Goal: Task Accomplishment & Management: Complete application form

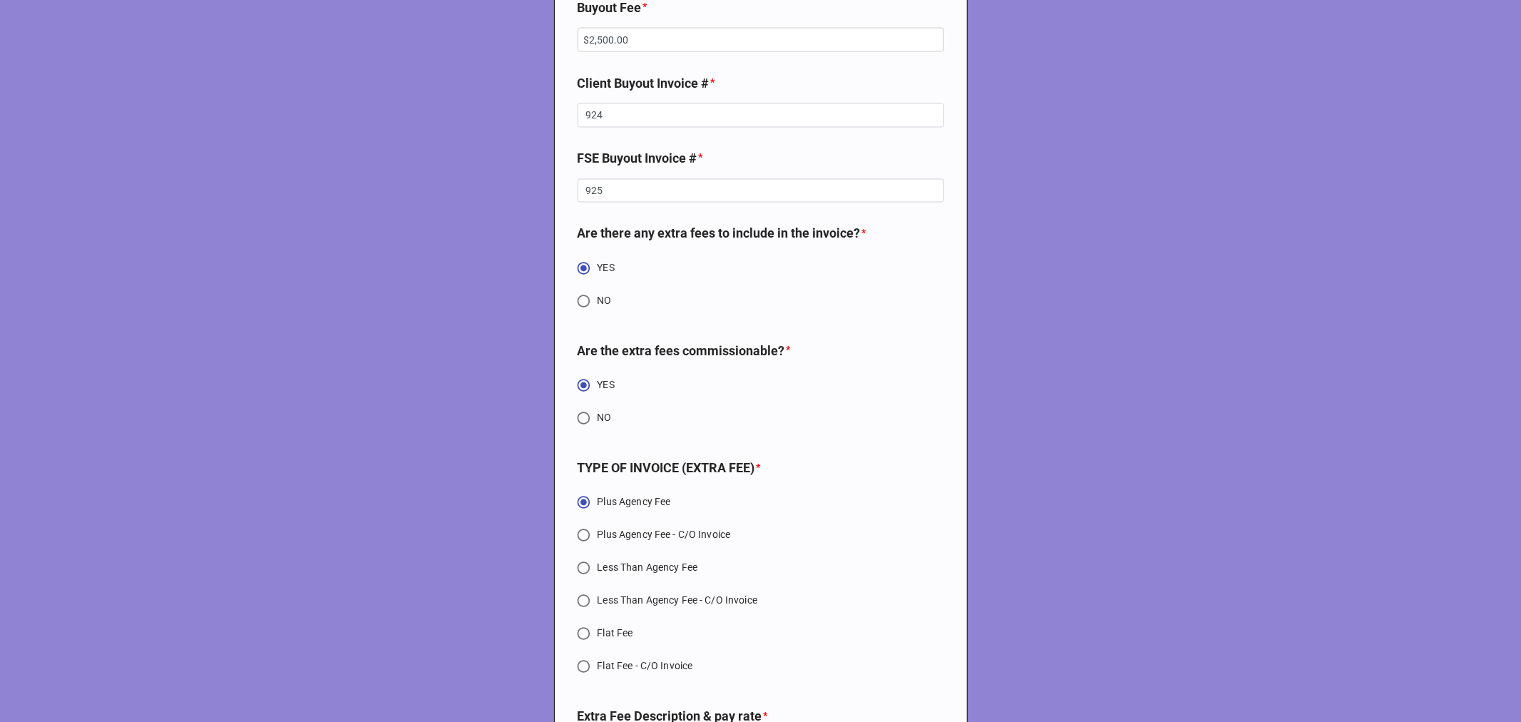
scroll to position [6578, 0]
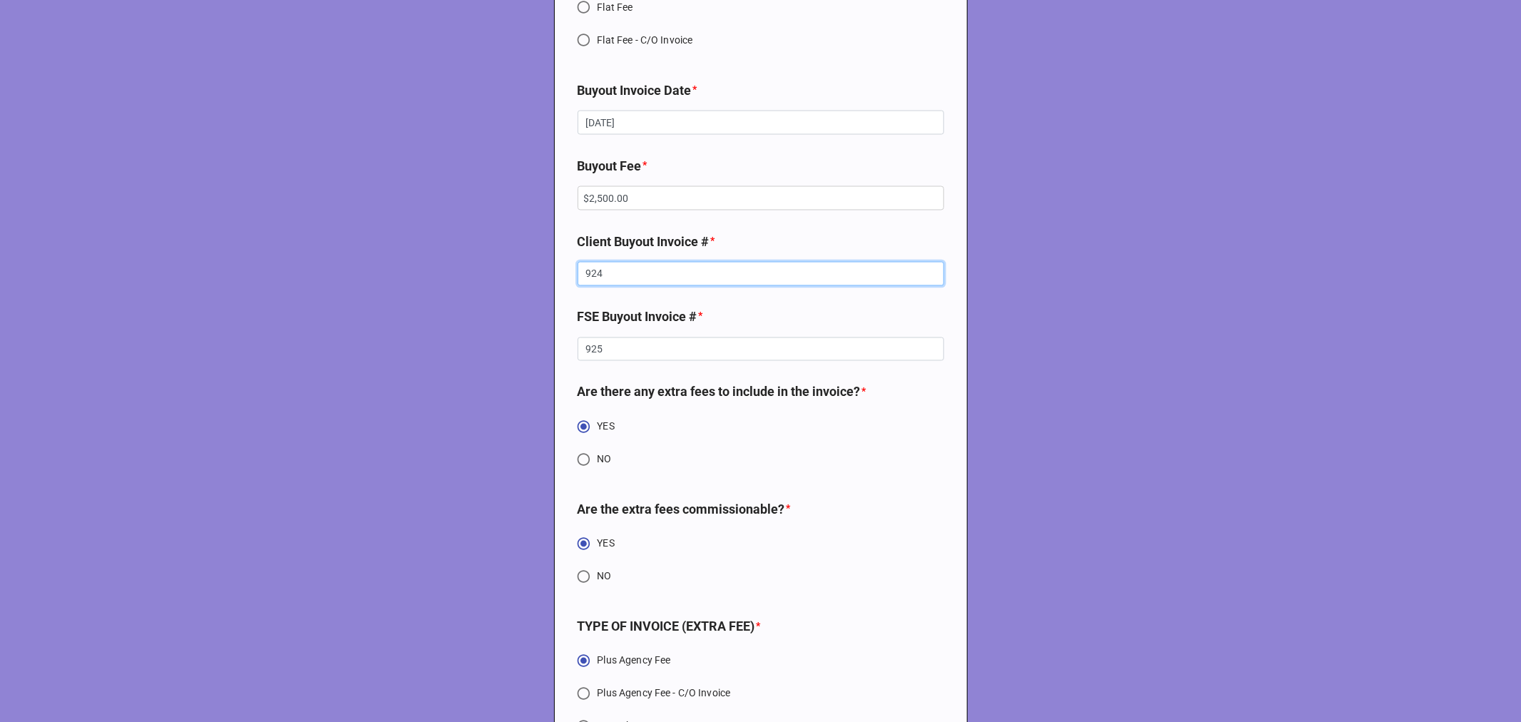
click at [590, 286] on input "924" at bounding box center [761, 274] width 367 height 24
type textarea "x"
type input "9"
type textarea "x"
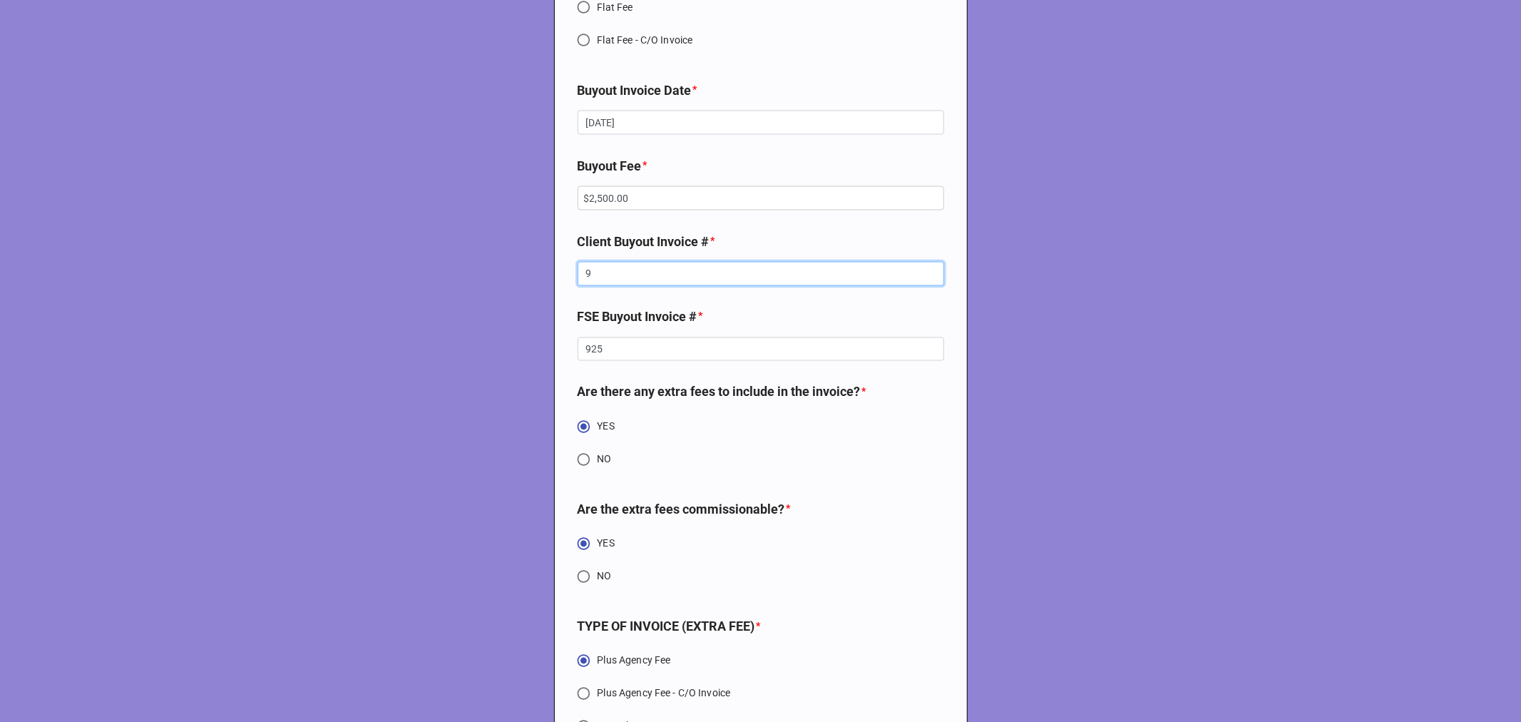
type input "92"
type textarea "x"
type input "926"
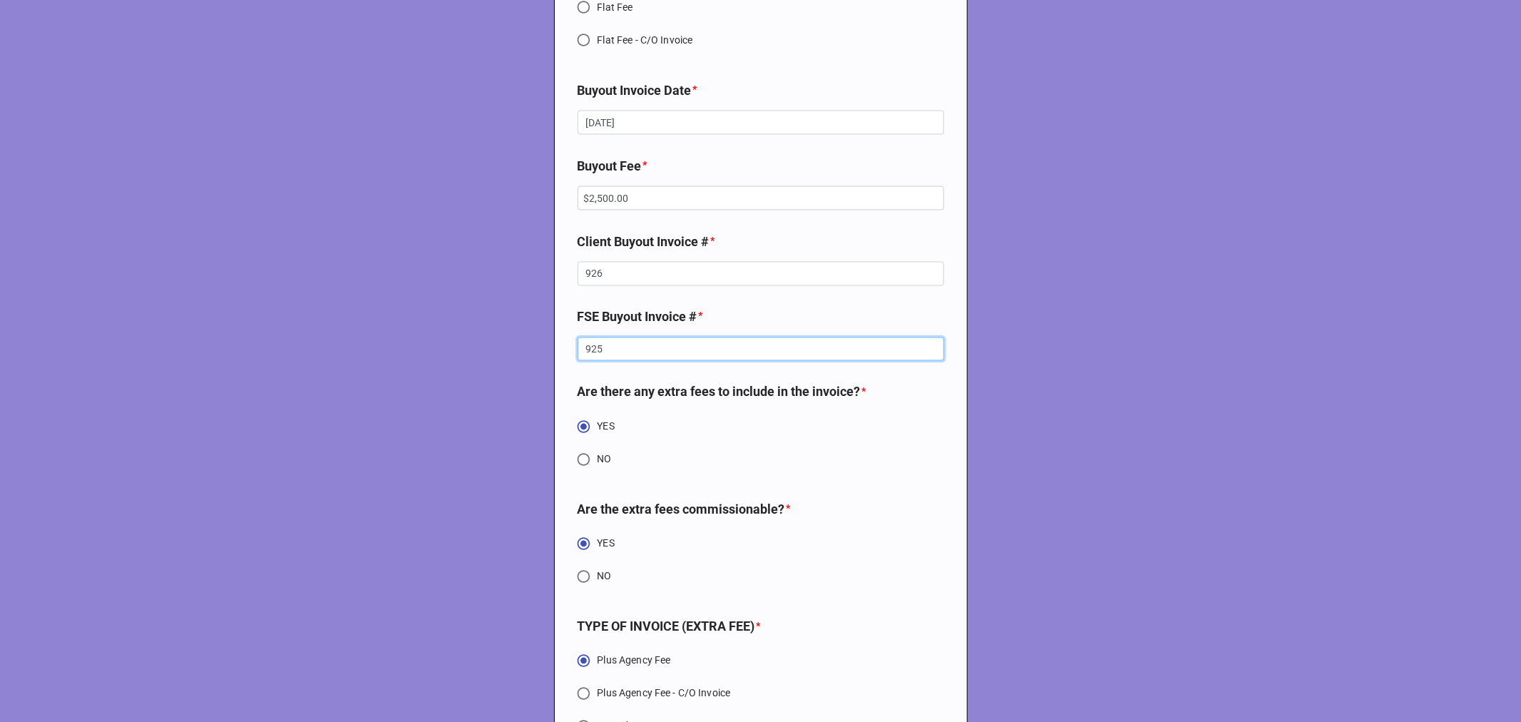
click at [591, 360] on input "925" at bounding box center [761, 349] width 367 height 24
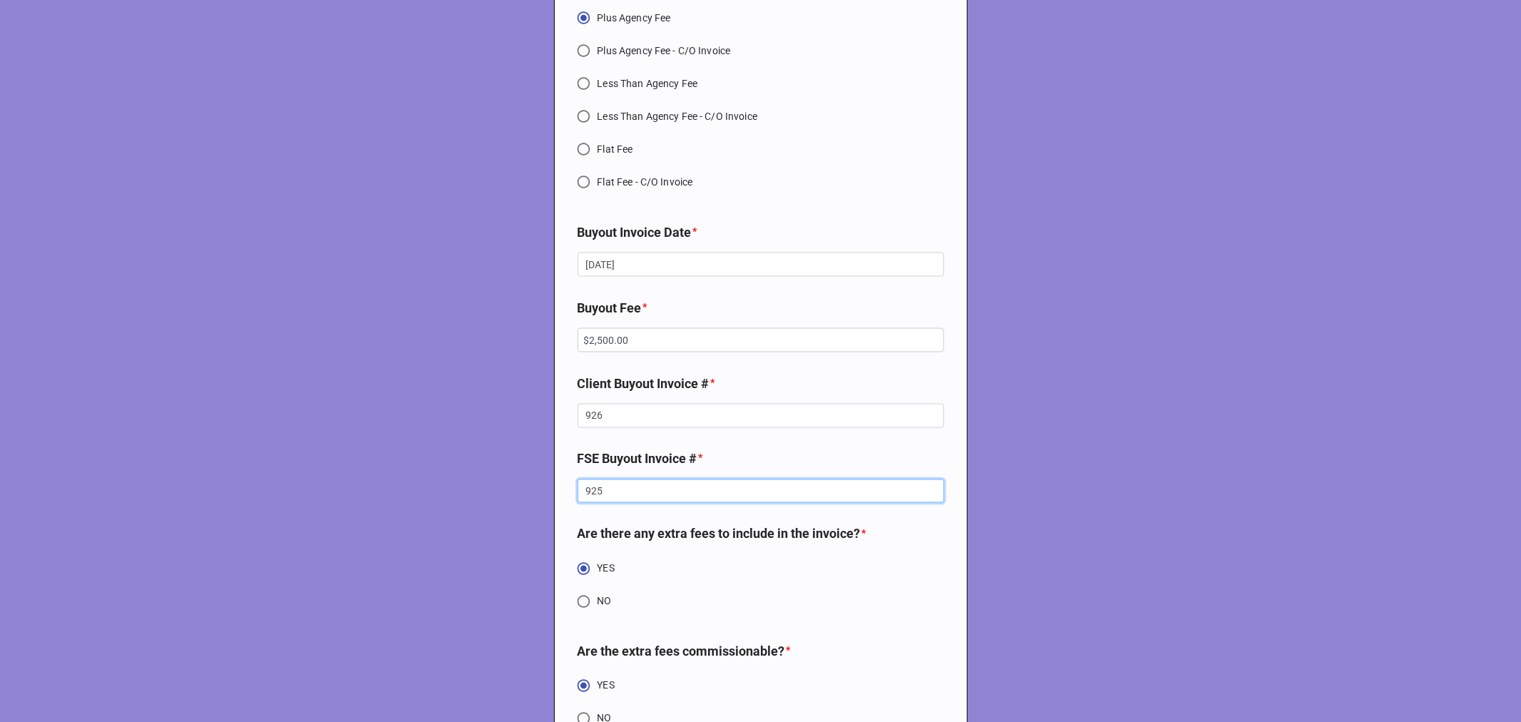
scroll to position [6420, 0]
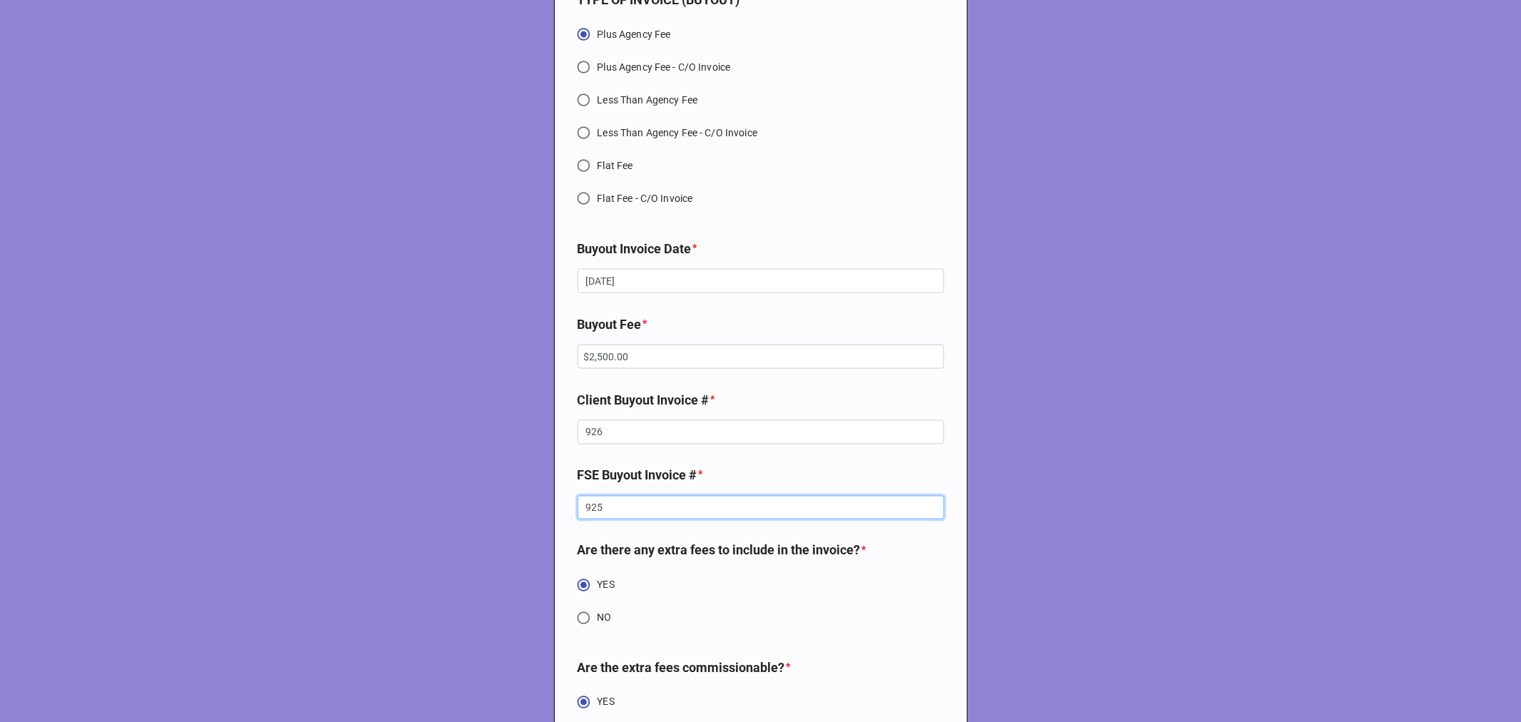
type textarea "x"
type input "9"
type textarea "x"
type input "92"
type textarea "x"
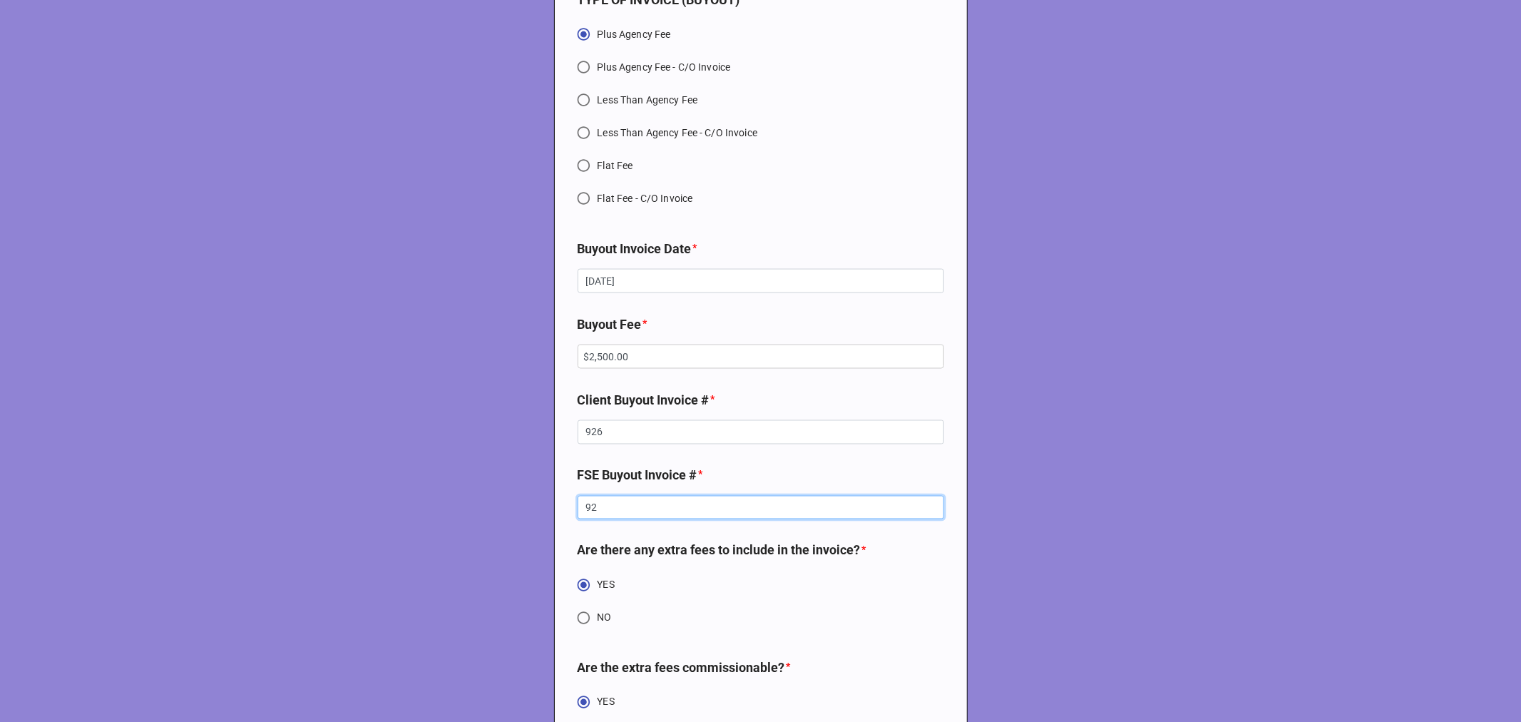
type input "927"
drag, startPoint x: 610, startPoint y: 519, endPoint x: 550, endPoint y: 515, distance: 60.0
type textarea "x"
type input "9"
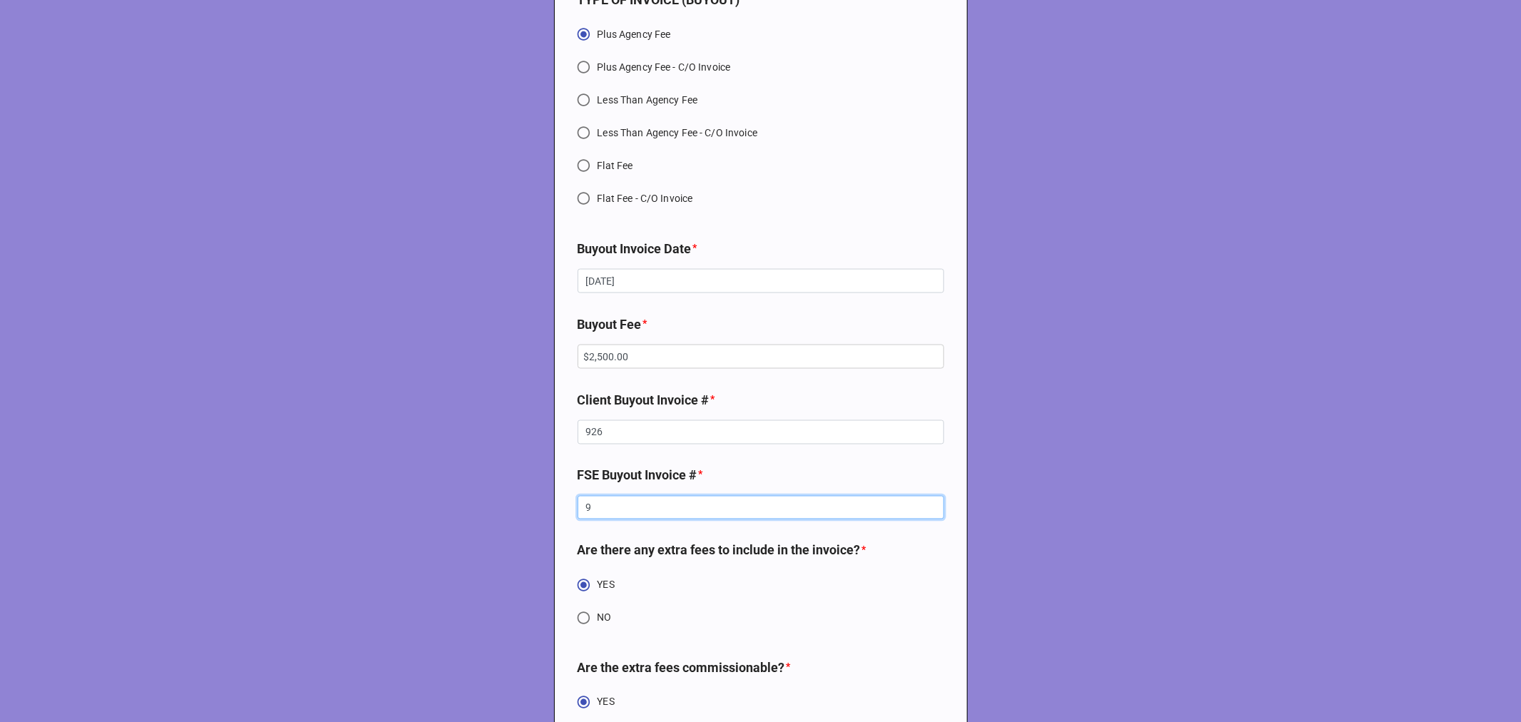
type textarea "x"
type input "92"
type textarea "x"
type input "925"
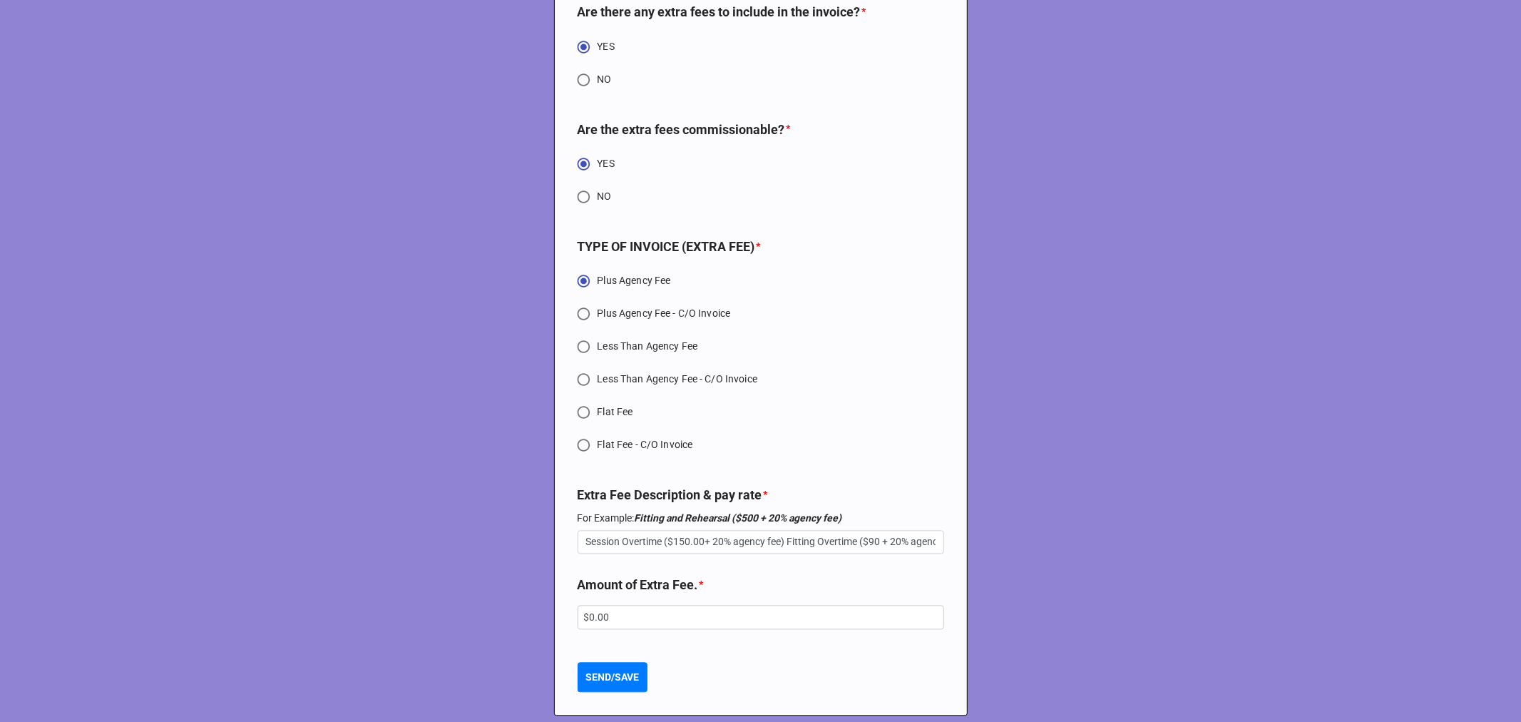
scroll to position [6974, 0]
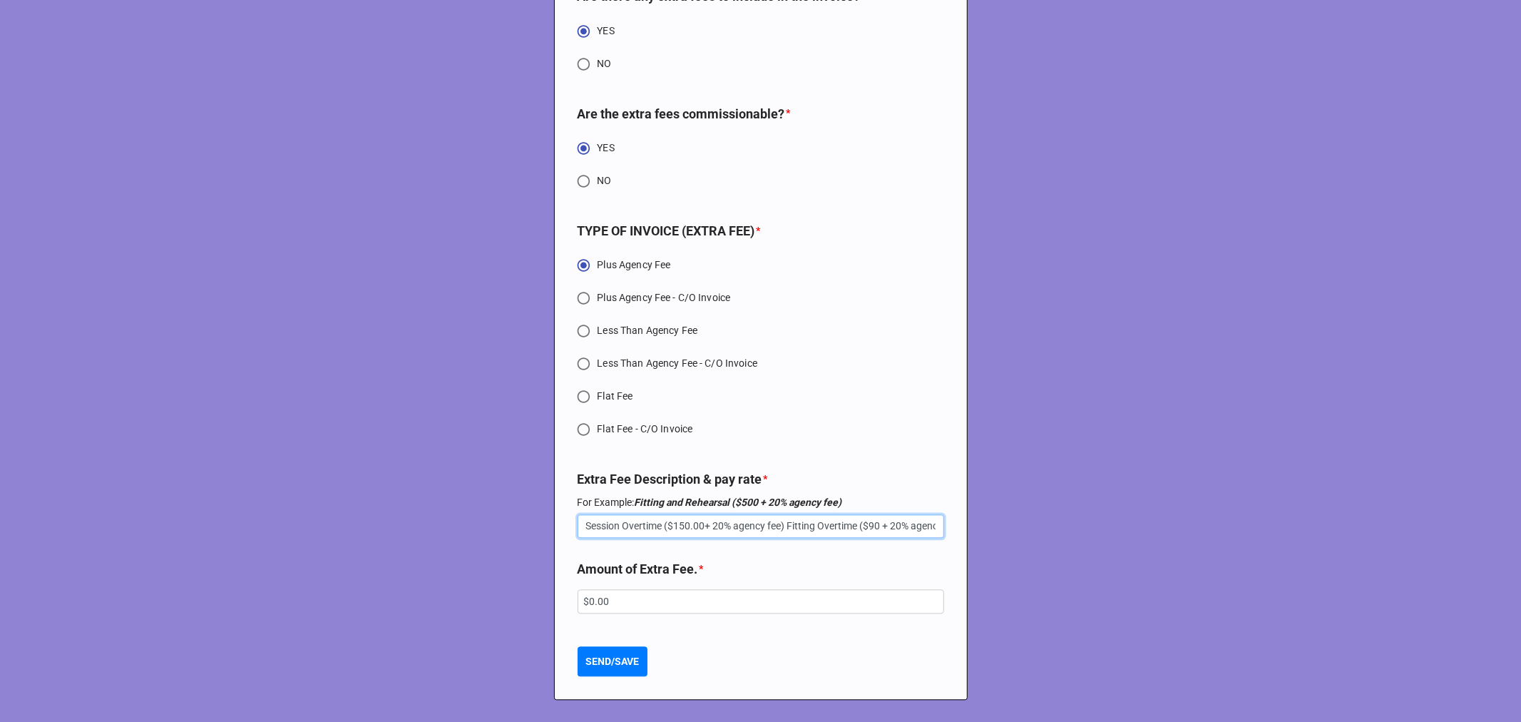
click at [671, 539] on input "Session Overtime ($150.00+ 20% agency fee) Fitting Overtime ($90 + 20% agency f…" at bounding box center [761, 526] width 367 height 24
type textarea "x"
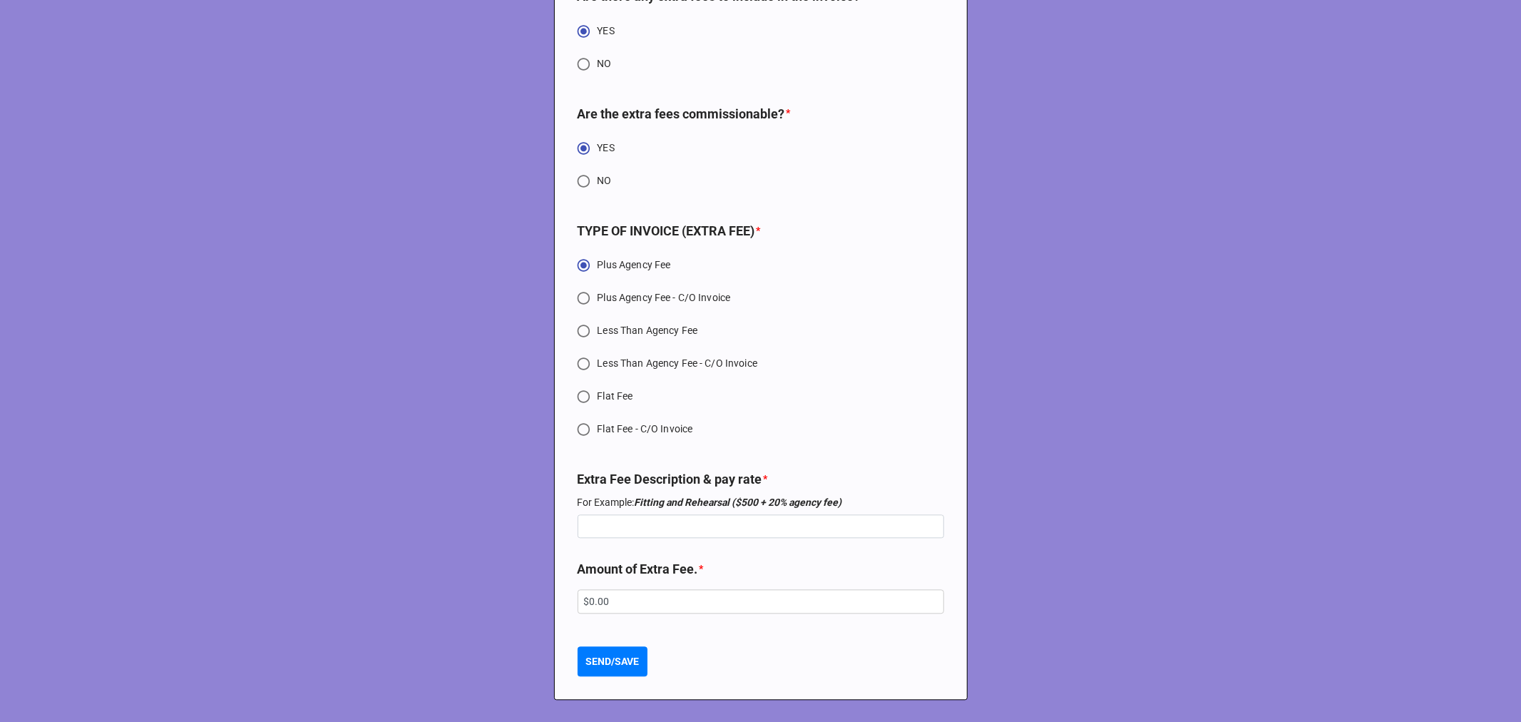
click at [582, 193] on input "NO" at bounding box center [584, 181] width 28 height 28
radio input "true"
type textarea "x"
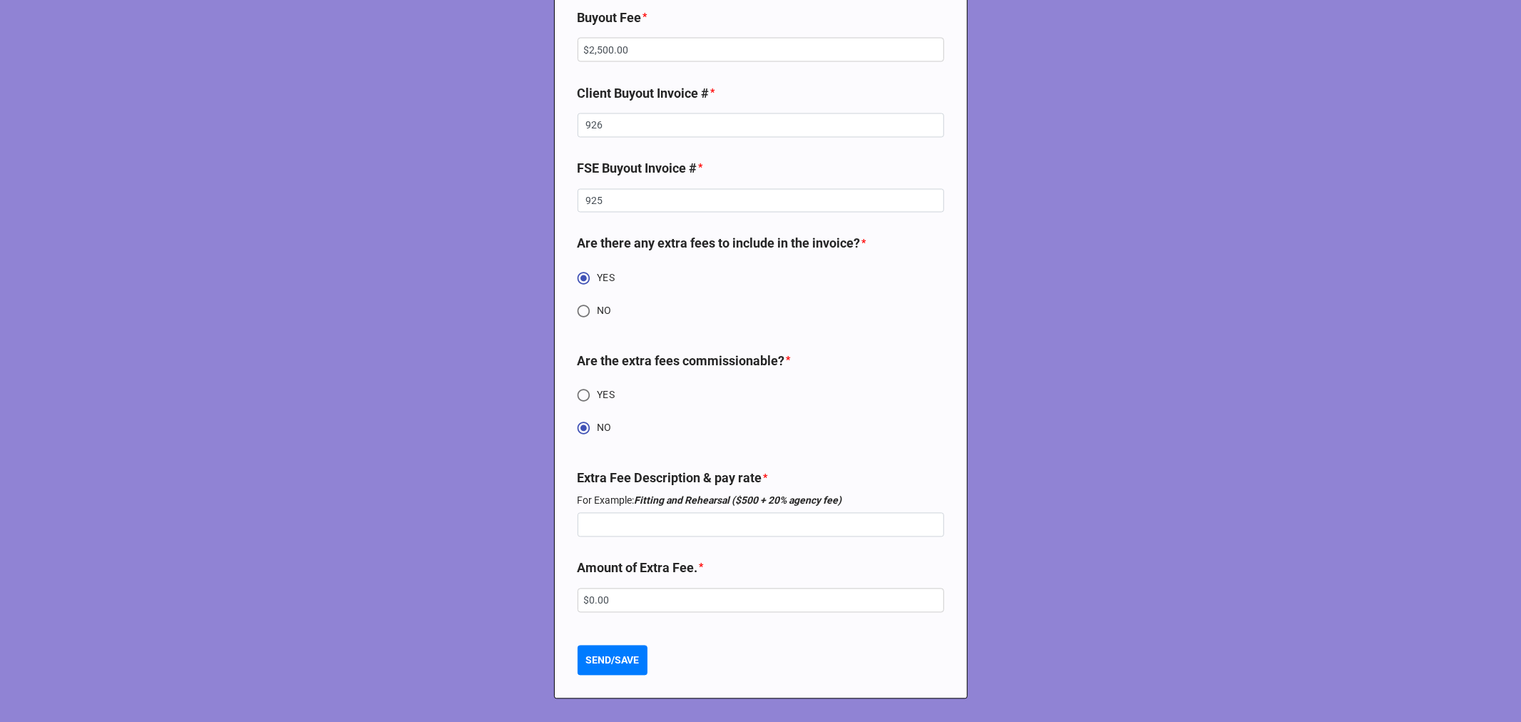
scroll to position [6739, 0]
click at [582, 309] on input "NO" at bounding box center [584, 311] width 28 height 28
radio input "true"
type textarea "x"
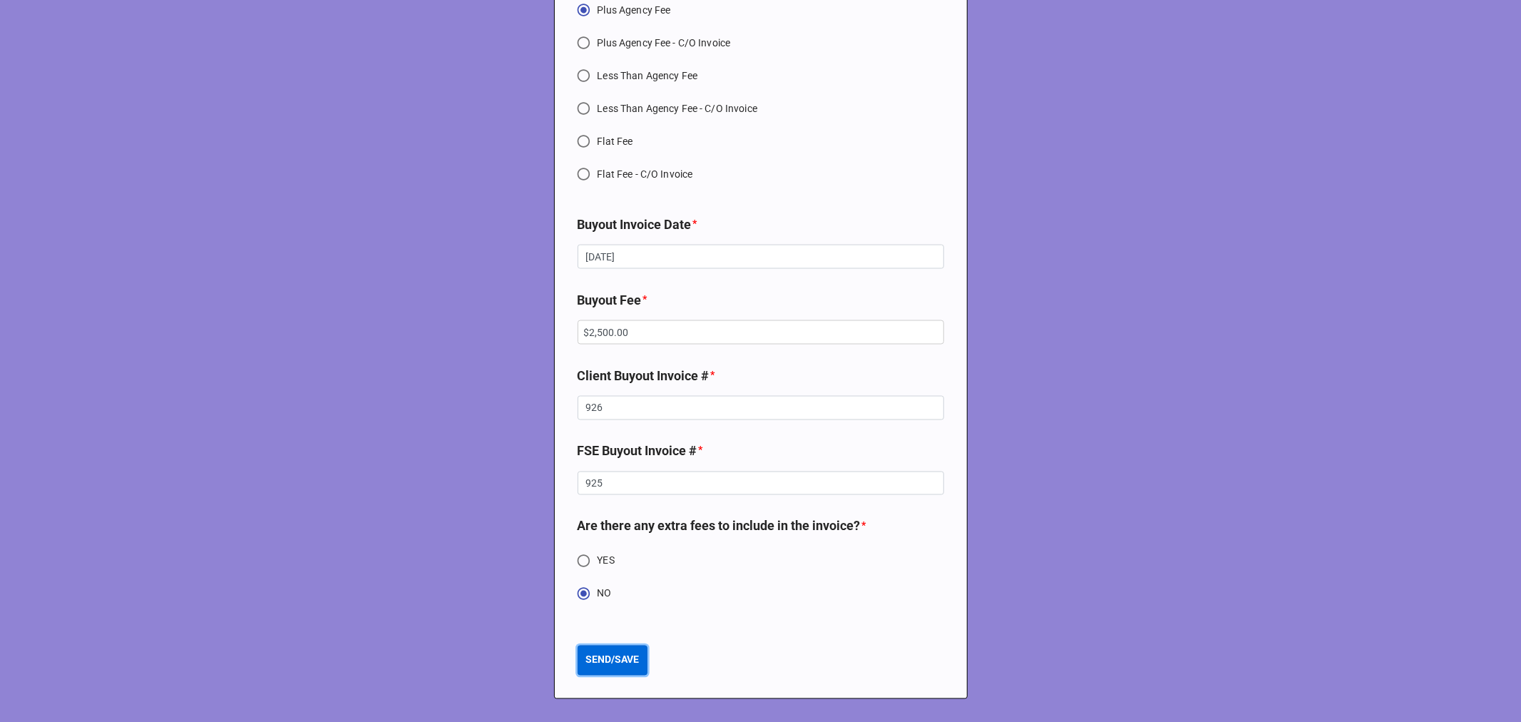
click at [611, 662] on b "SEND/SAVE" at bounding box center [612, 660] width 53 height 15
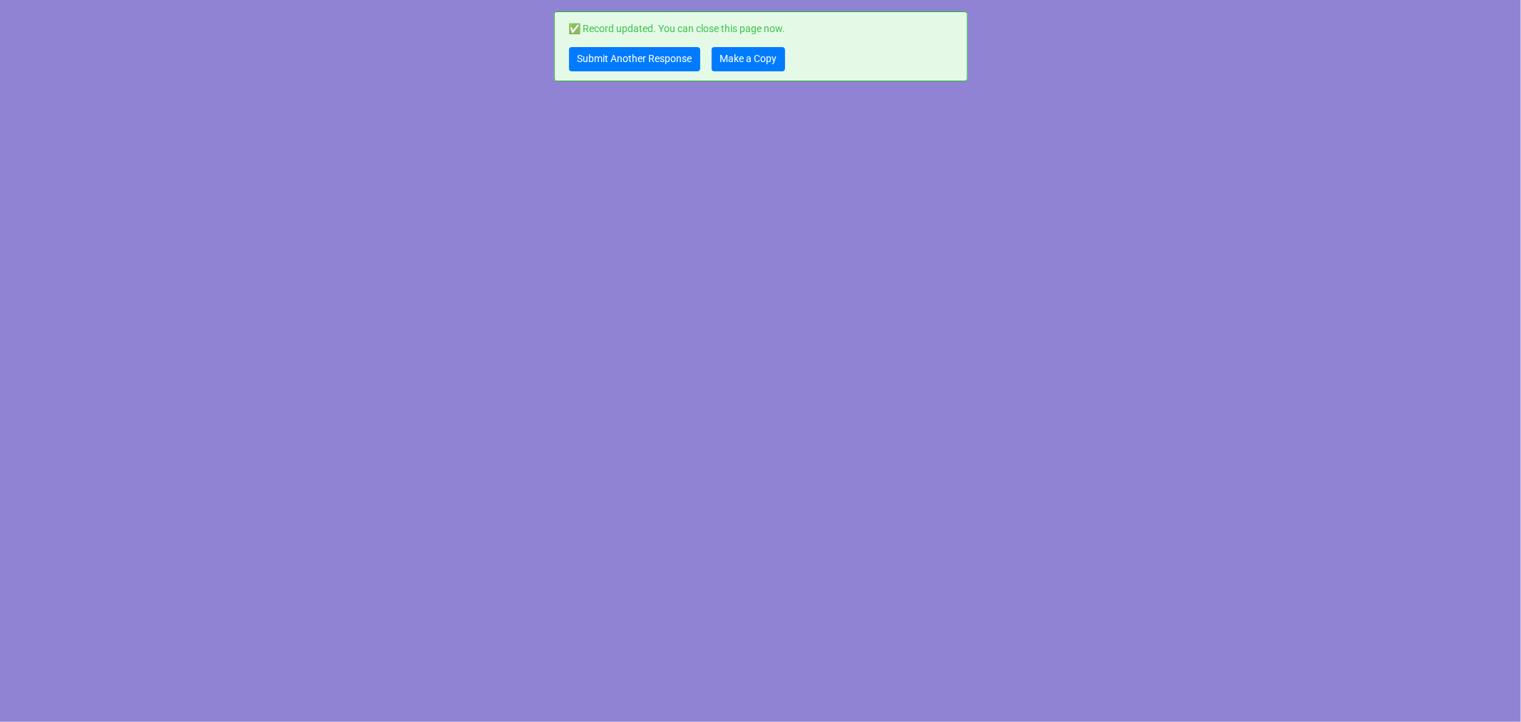
scroll to position [0, 0]
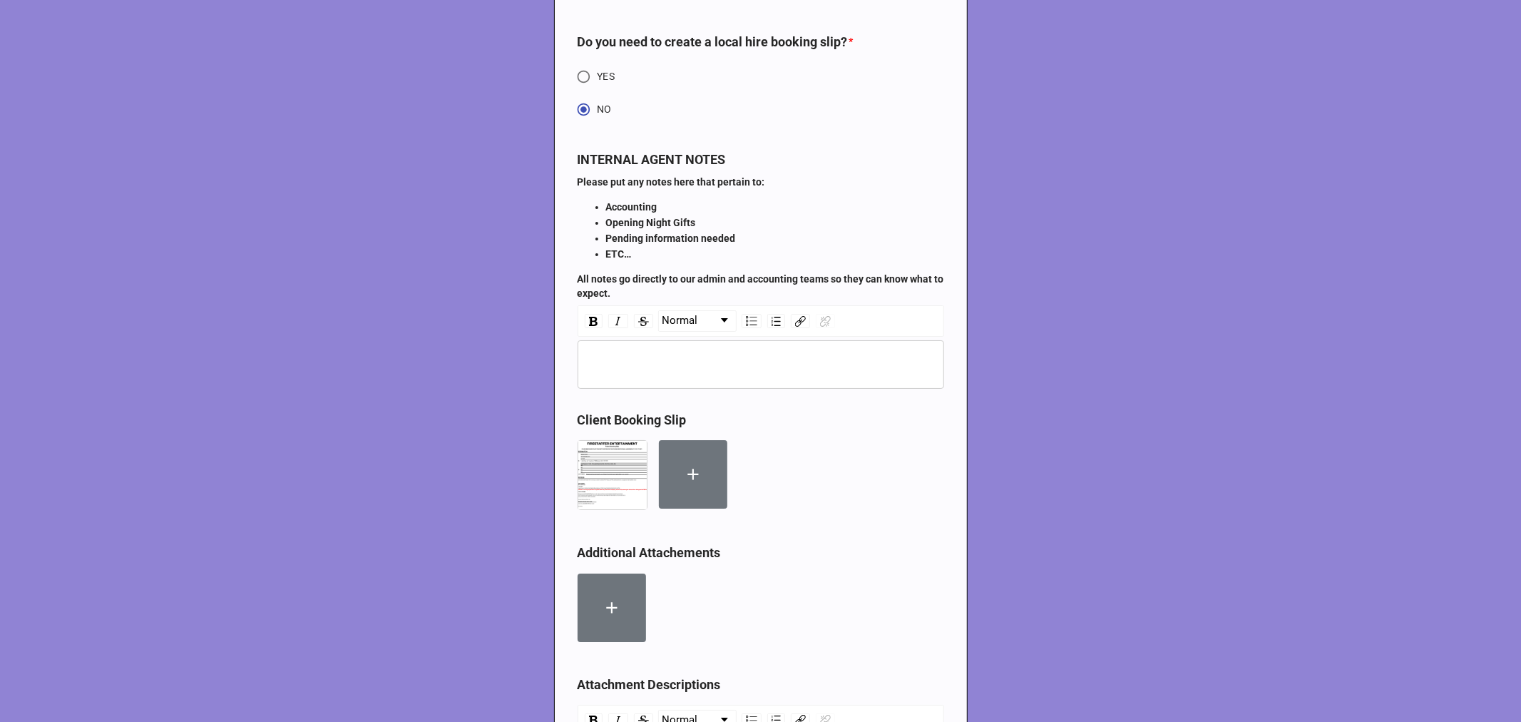
type textarea "x"
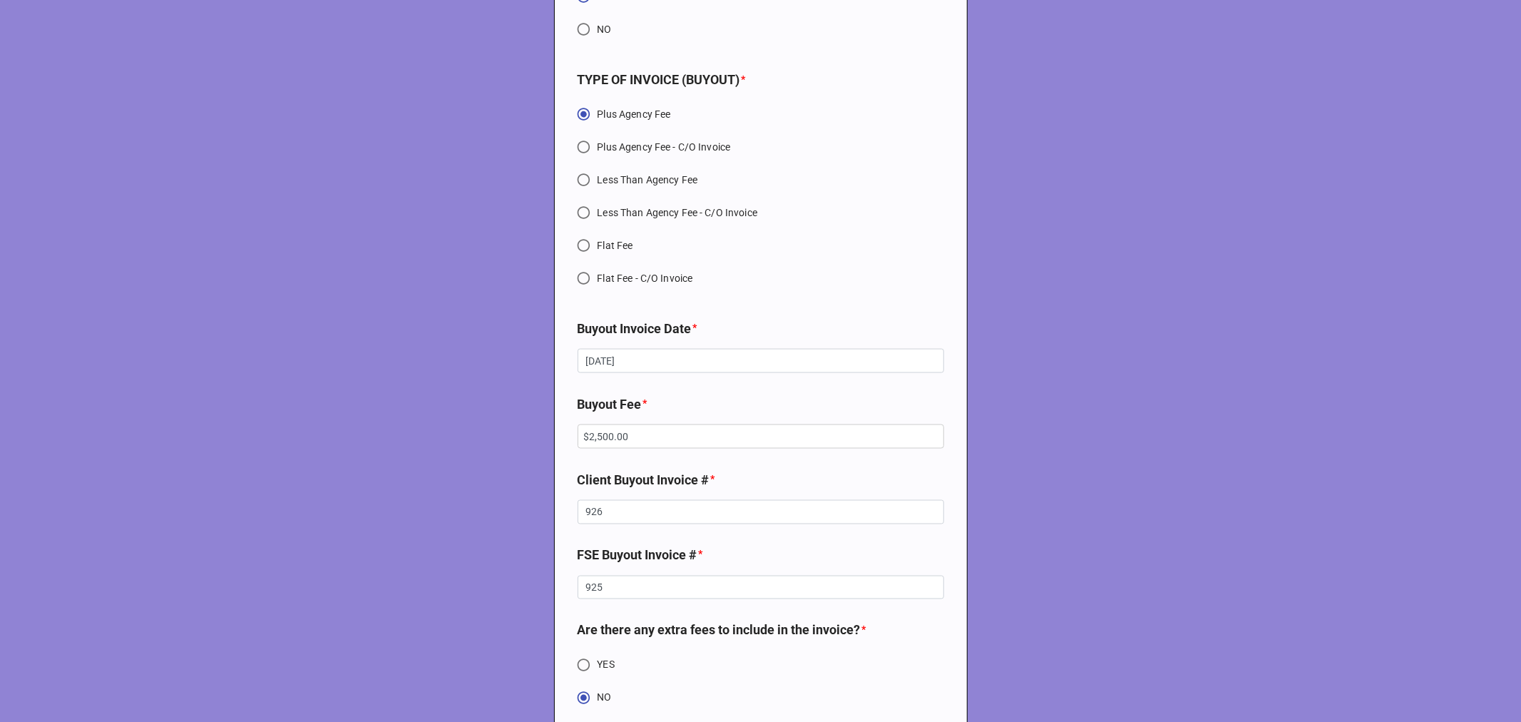
scroll to position [6457, 0]
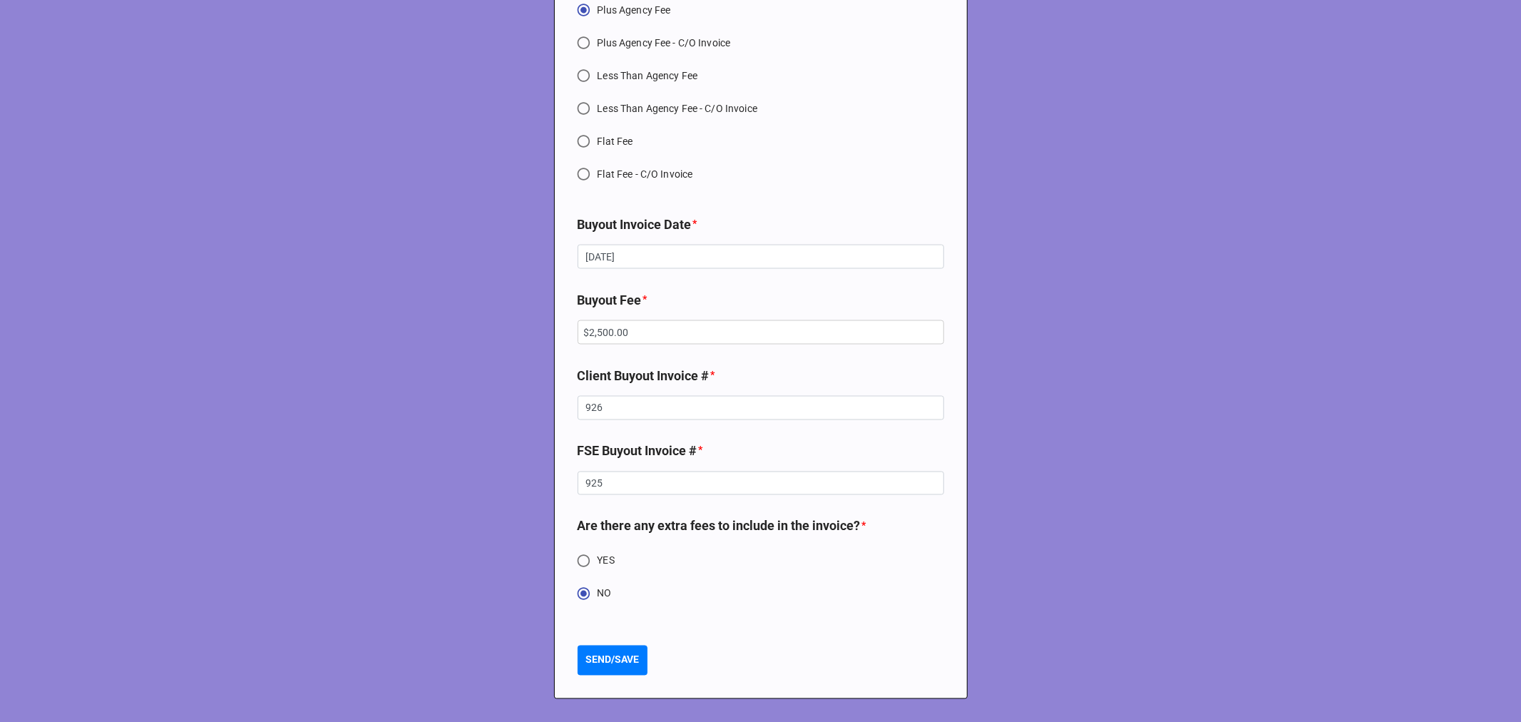
click at [581, 561] on input "YES" at bounding box center [584, 561] width 28 height 28
radio input "true"
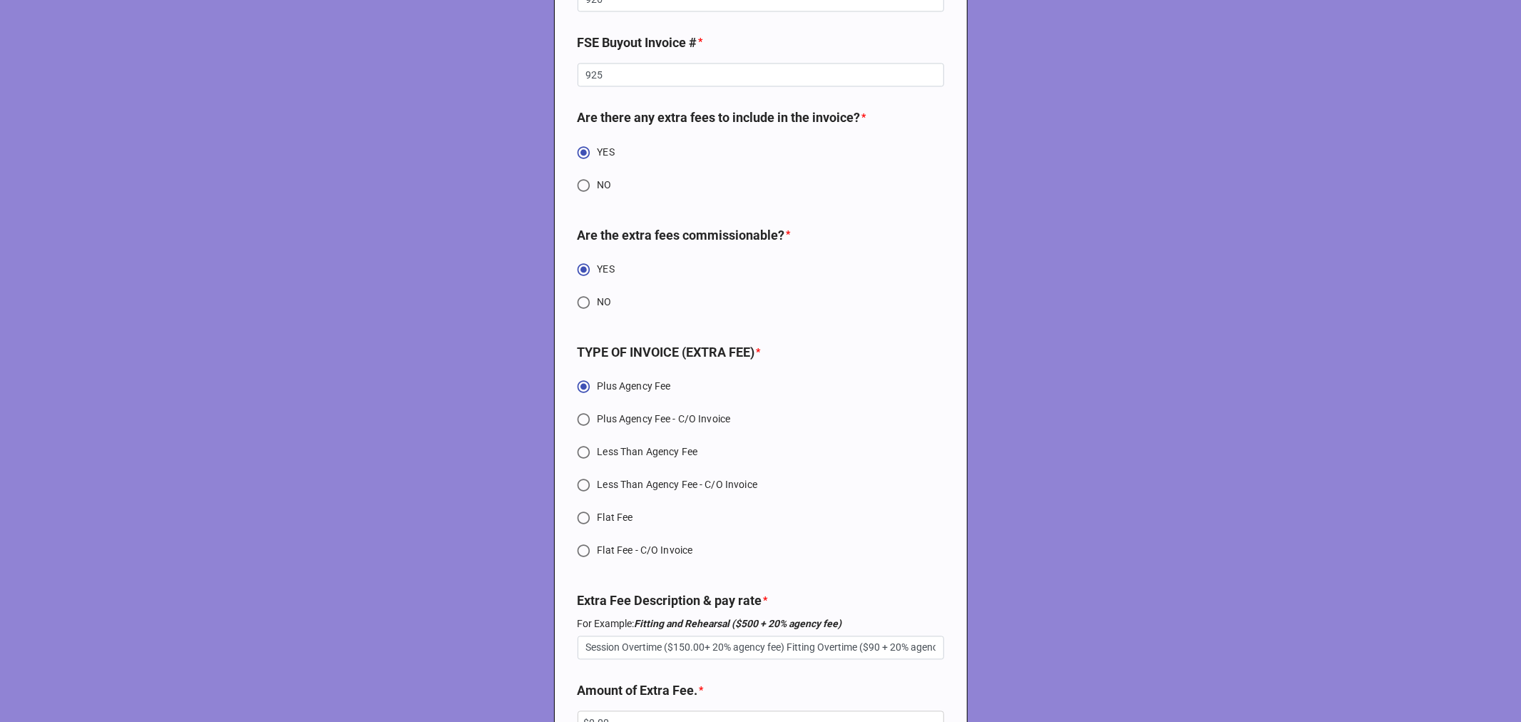
scroll to position [6987, 0]
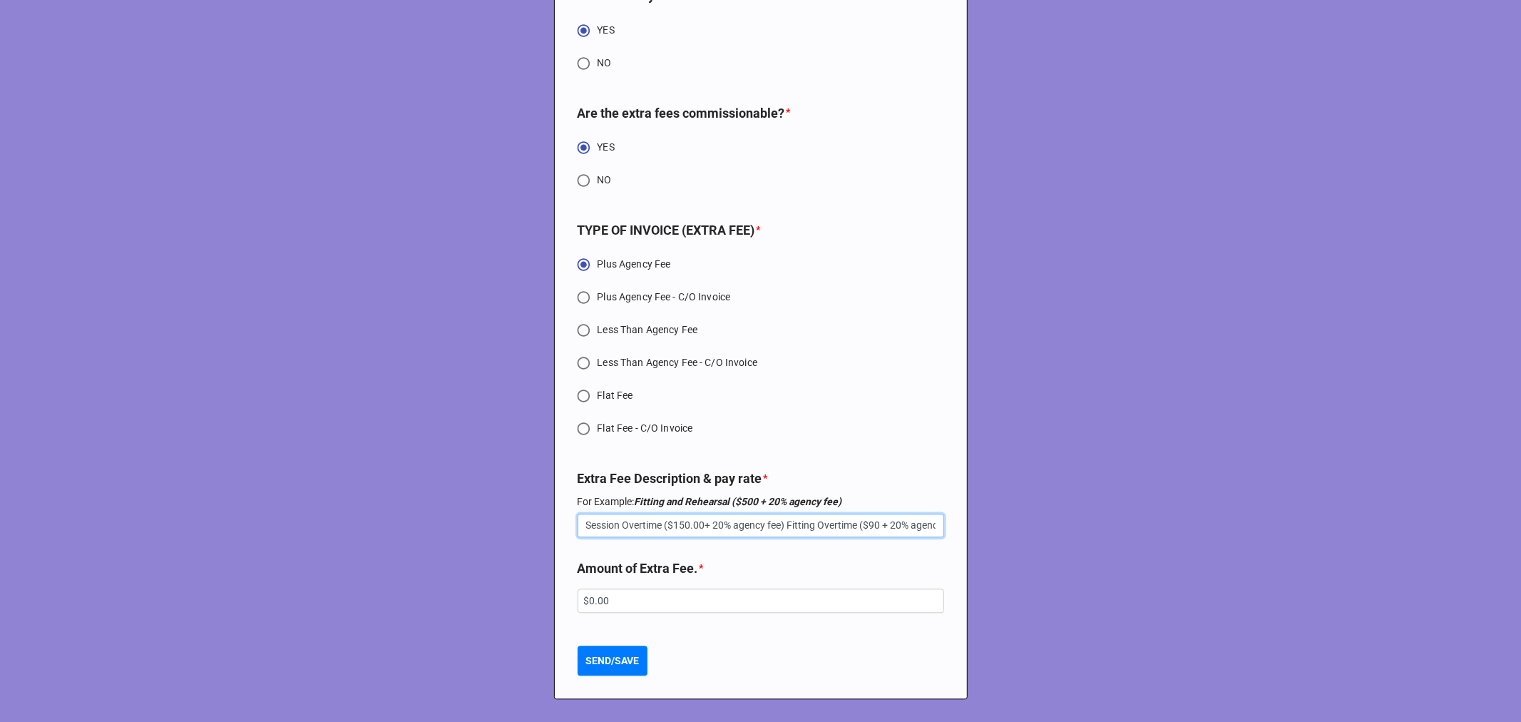
click at [595, 529] on input "Session Overtime ($150.00+ 20% agency fee) Fitting Overtime ($90 + 20% agency f…" at bounding box center [761, 526] width 367 height 24
click at [595, 528] on input "Session Overtime ($150.00+ 20% agency fee) Fitting Overtime ($90 + 20% agency f…" at bounding box center [761, 526] width 367 height 24
type textarea "x"
type input "."
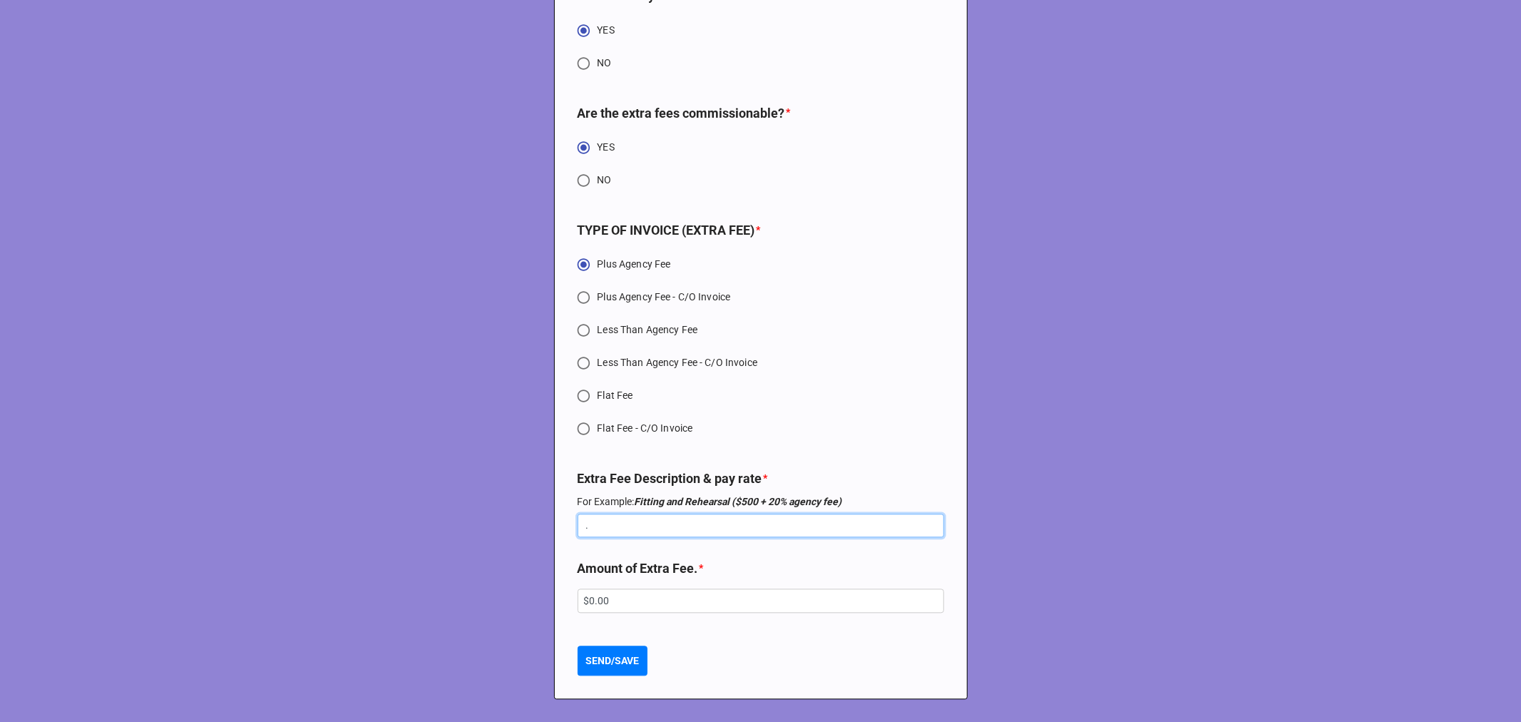
type textarea "x"
type input ".."
click at [624, 661] on b "SEND/SAVE" at bounding box center [612, 660] width 53 height 15
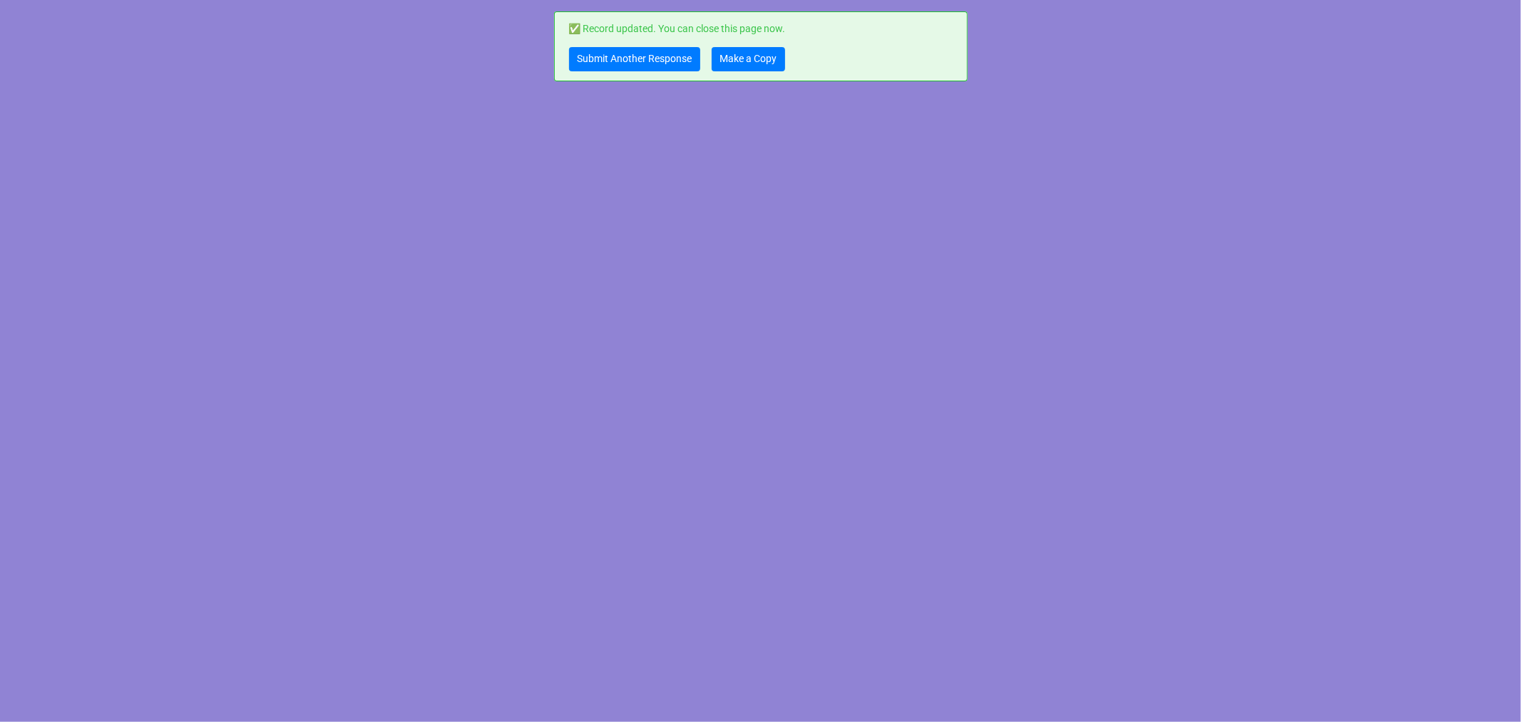
scroll to position [0, 0]
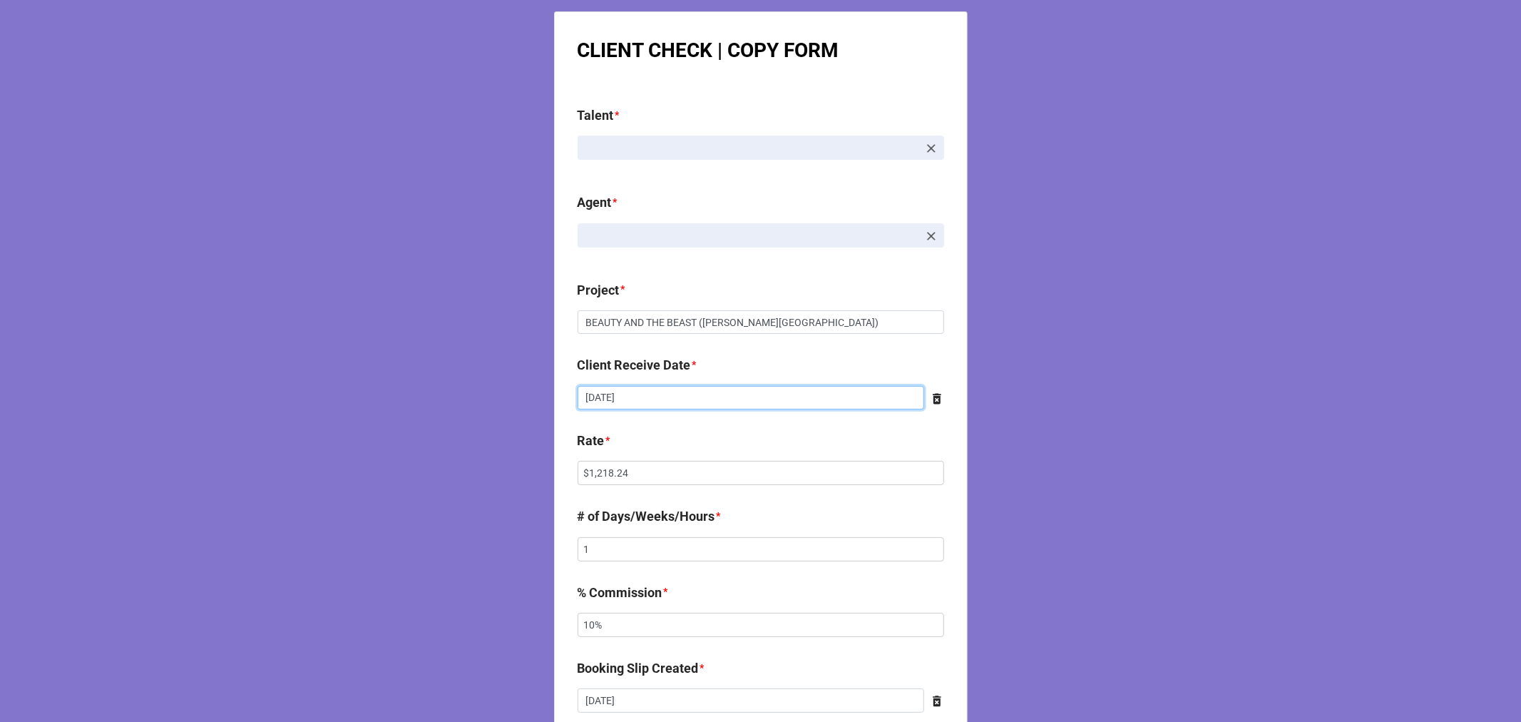
click at [652, 389] on input "10/2/2025" at bounding box center [751, 398] width 347 height 24
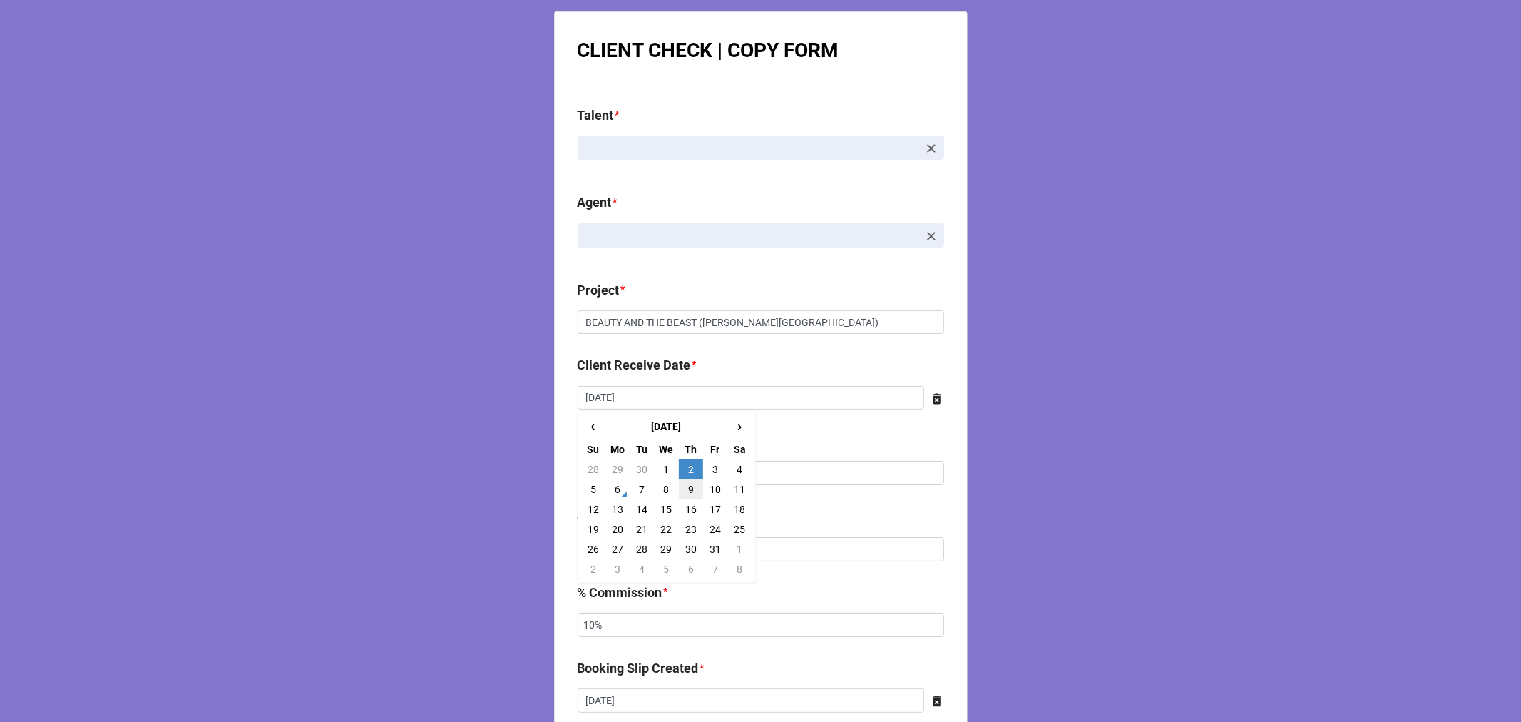
click at [687, 492] on td "9" at bounding box center [691, 489] width 24 height 20
type input "10/9/2025"
click at [608, 479] on input "$1,218.24" at bounding box center [761, 473] width 367 height 24
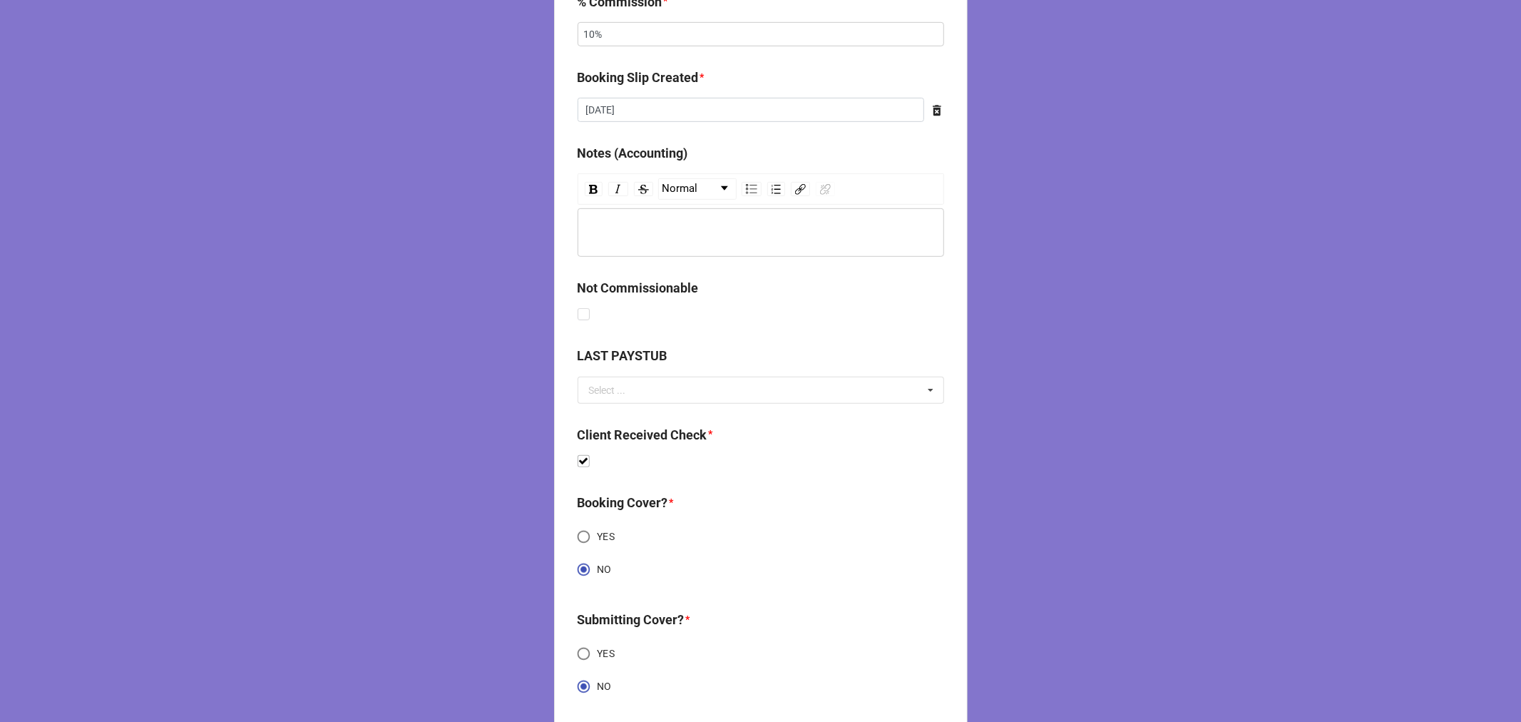
scroll to position [682, 0]
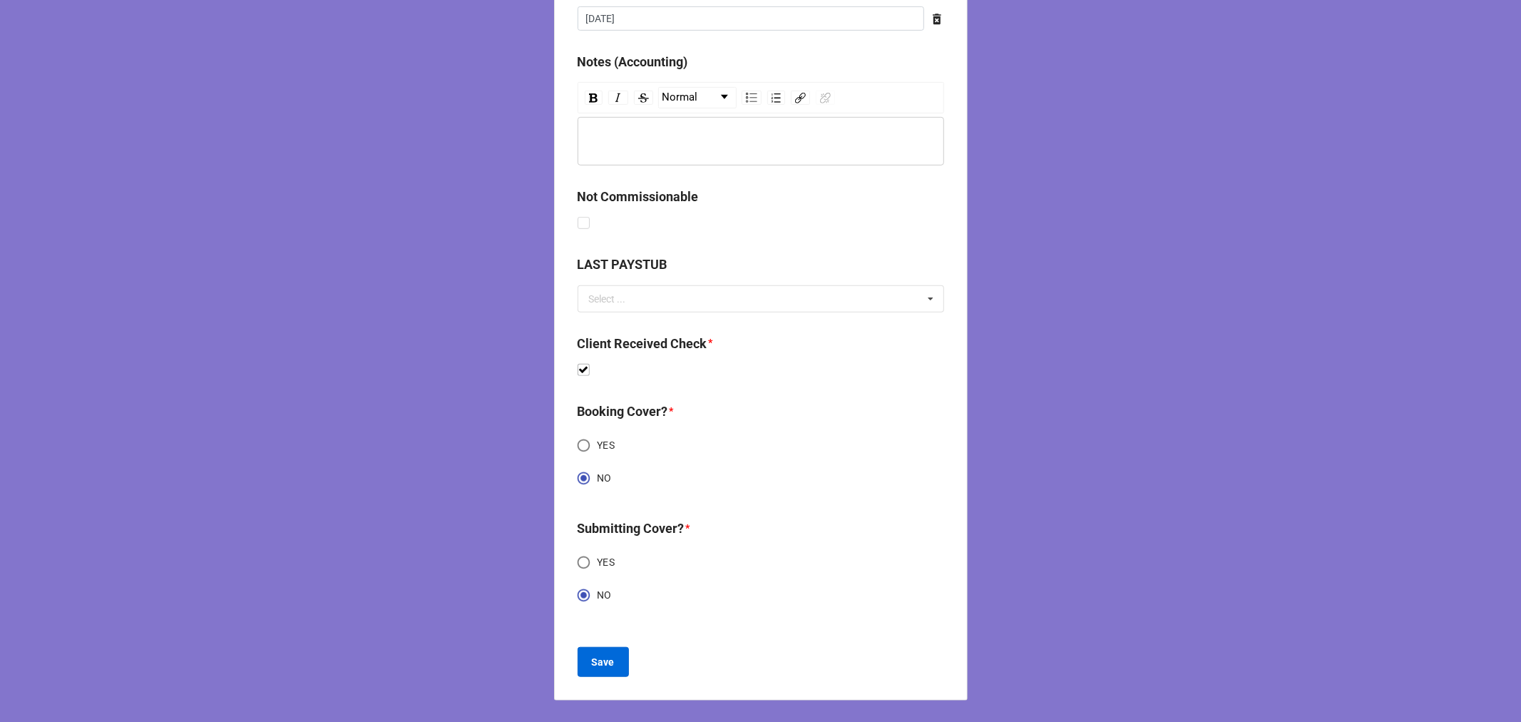
type input "$1,327.44"
click at [592, 664] on b "Save" at bounding box center [603, 662] width 23 height 15
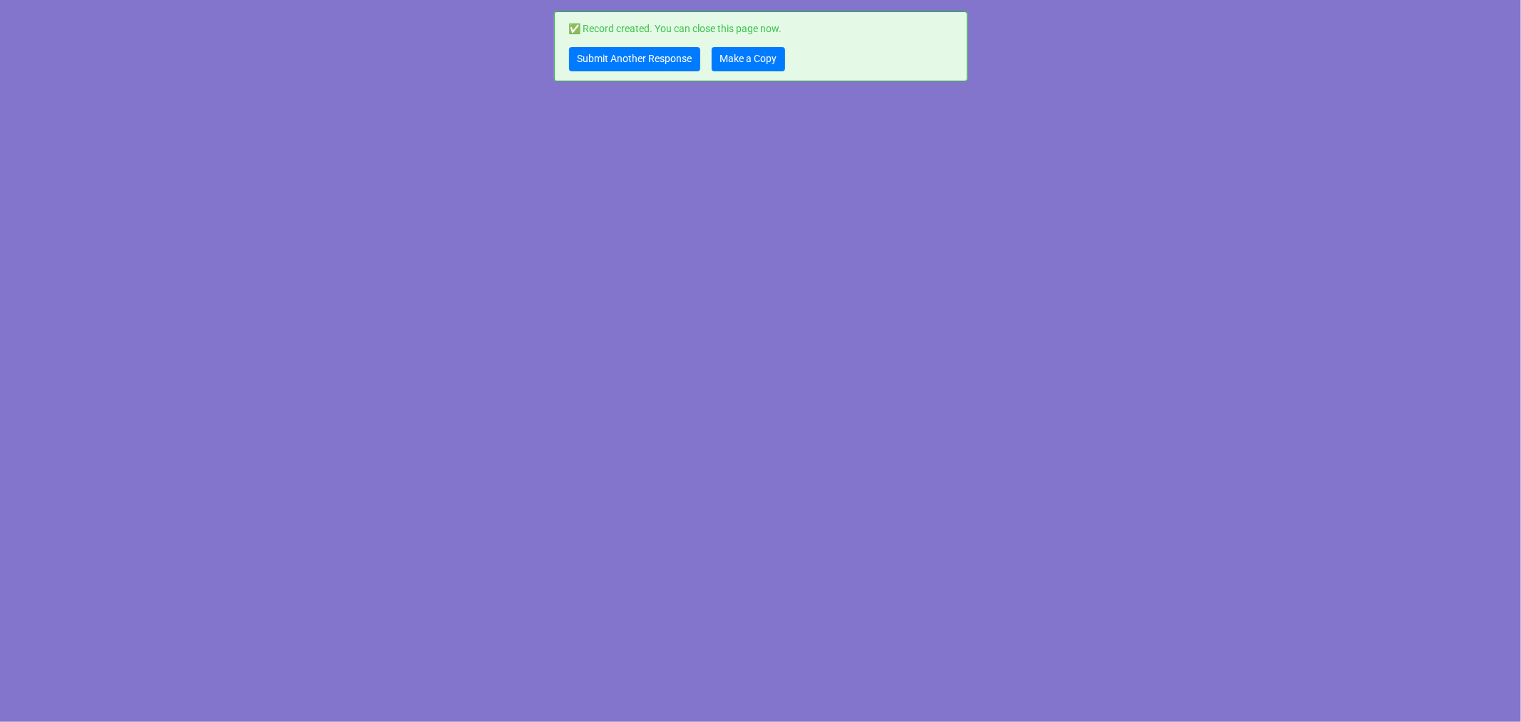
scroll to position [0, 0]
